Goal: Information Seeking & Learning: Check status

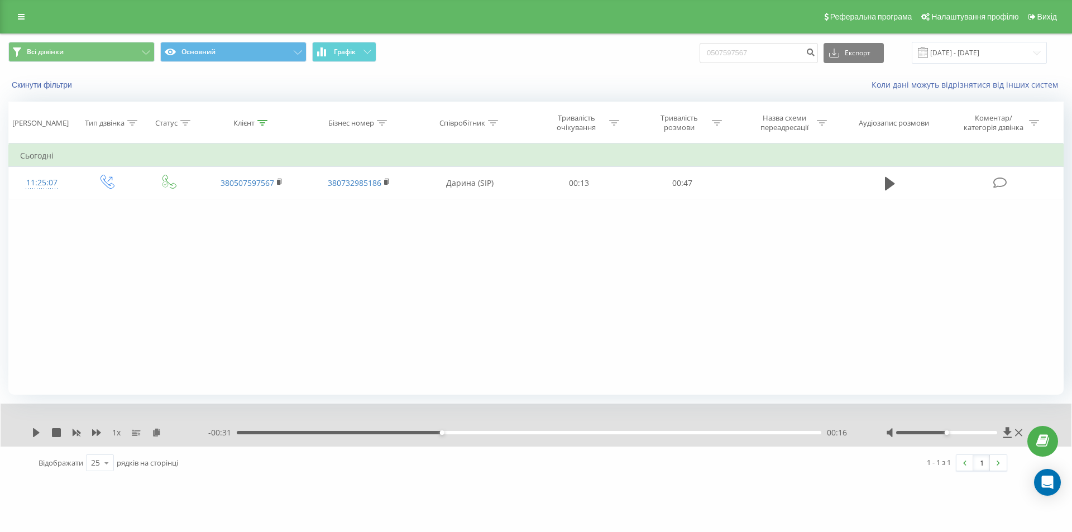
click at [692, 52] on div "Всі дзвінки Основний Графік 0507597567 Експорт .csv .xls .xlsx [DATE] - [DATE]" at bounding box center [535, 53] width 1055 height 22
click at [789, 52] on input "0507597567" at bounding box center [759, 53] width 118 height 20
drag, startPoint x: 789, startPoint y: 52, endPoint x: 691, endPoint y: 54, distance: 97.7
click at [691, 54] on div "Всі дзвінки Основний Графік 0507597567 Експорт .csv .xls .xlsx [DATE] - [DATE]" at bounding box center [535, 53] width 1055 height 22
paste input "63179998"
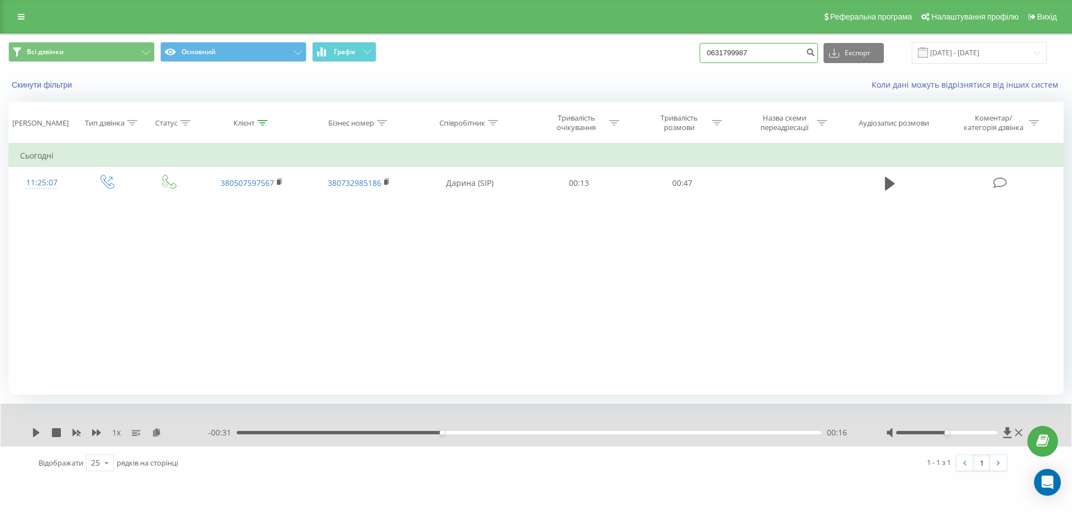
type input "0631799987"
click at [830, 51] on div "0631799987 Експорт .csv .xls .xlsx [DATE] - [DATE]" at bounding box center [873, 53] width 347 height 22
click at [815, 51] on icon "submit" at bounding box center [810, 50] width 9 height 7
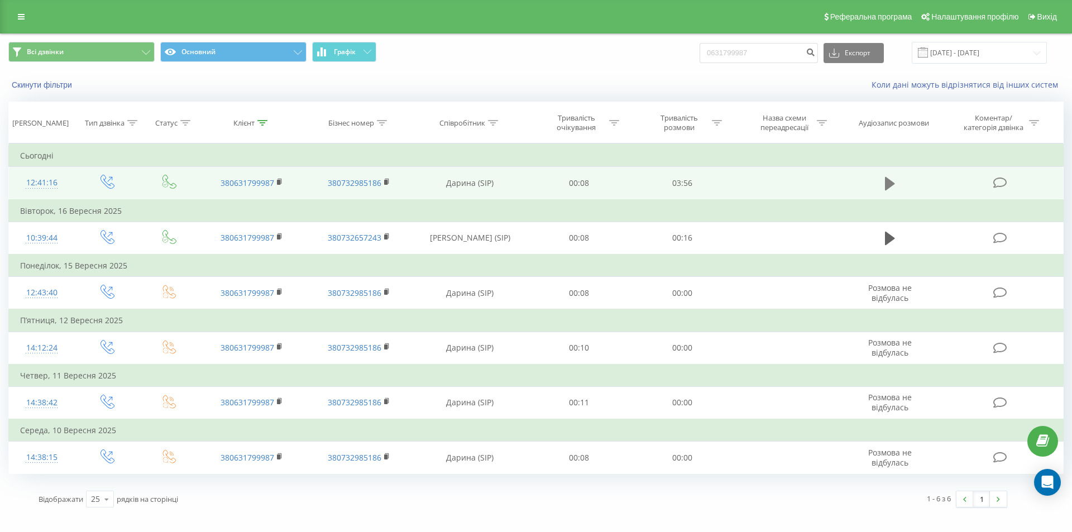
click at [885, 184] on icon at bounding box center [890, 184] width 10 height 16
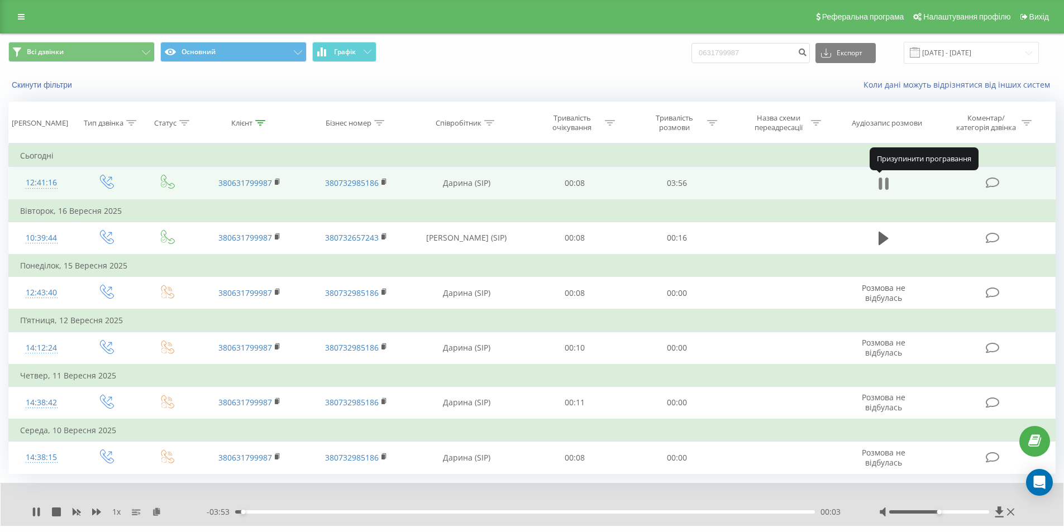
click at [887, 182] on icon at bounding box center [885, 184] width 3 height 12
click at [1000, 508] on icon at bounding box center [999, 512] width 8 height 11
